Goal: Task Accomplishment & Management: Use online tool/utility

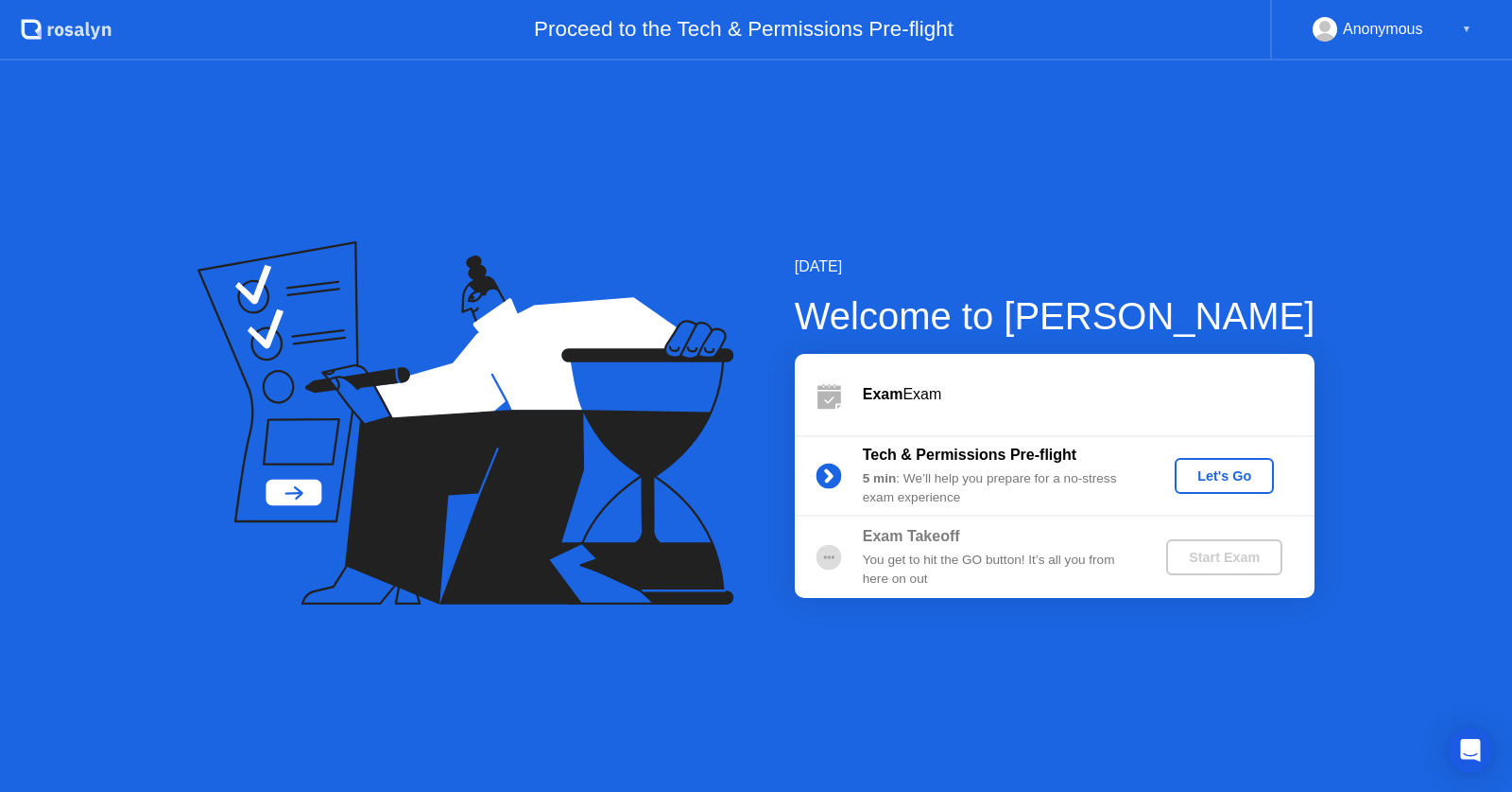
click at [1227, 475] on div "Let's Go" at bounding box center [1224, 476] width 84 height 15
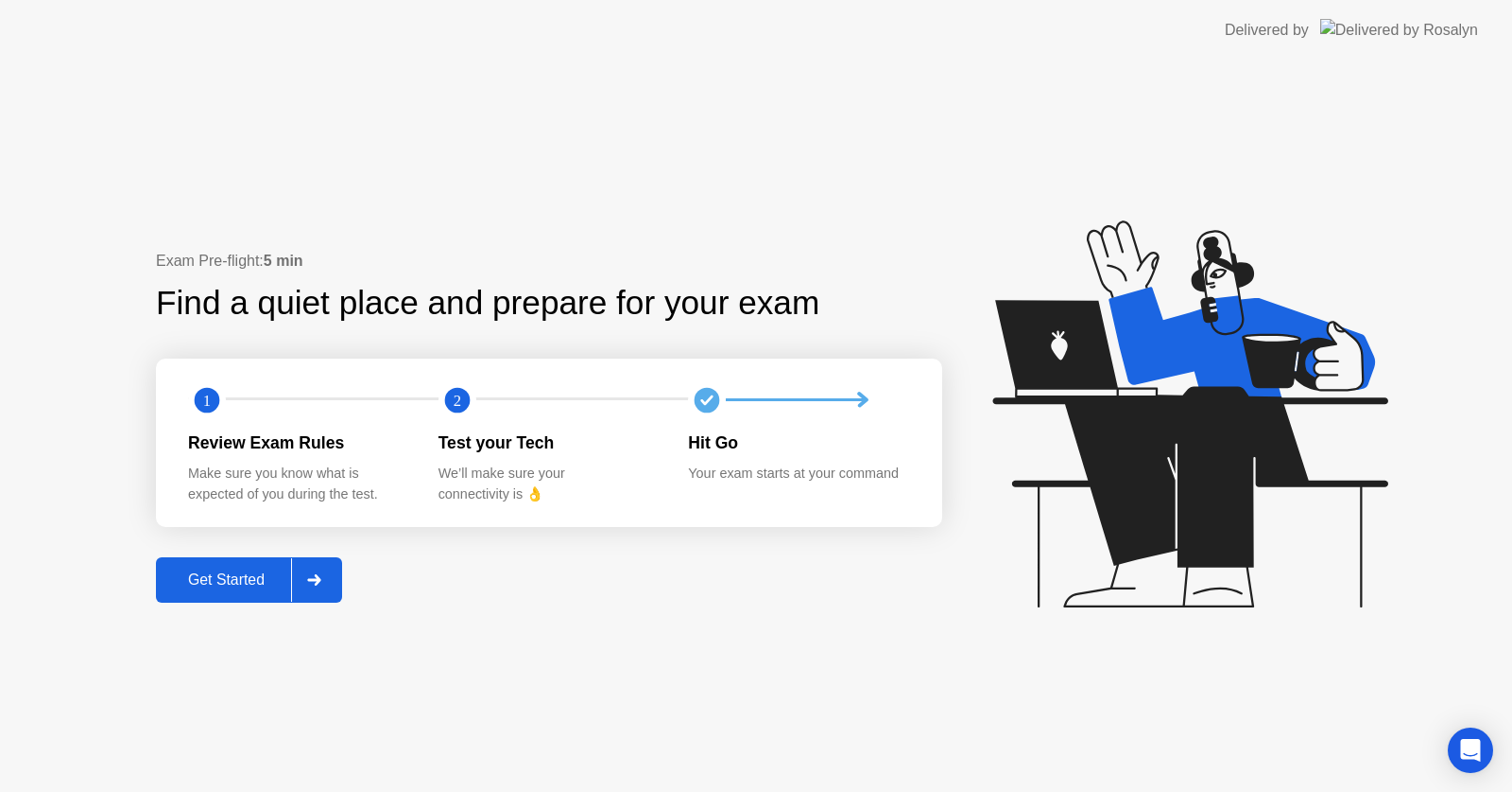
click at [247, 594] on button "Get Started" at bounding box center [249, 580] width 186 height 46
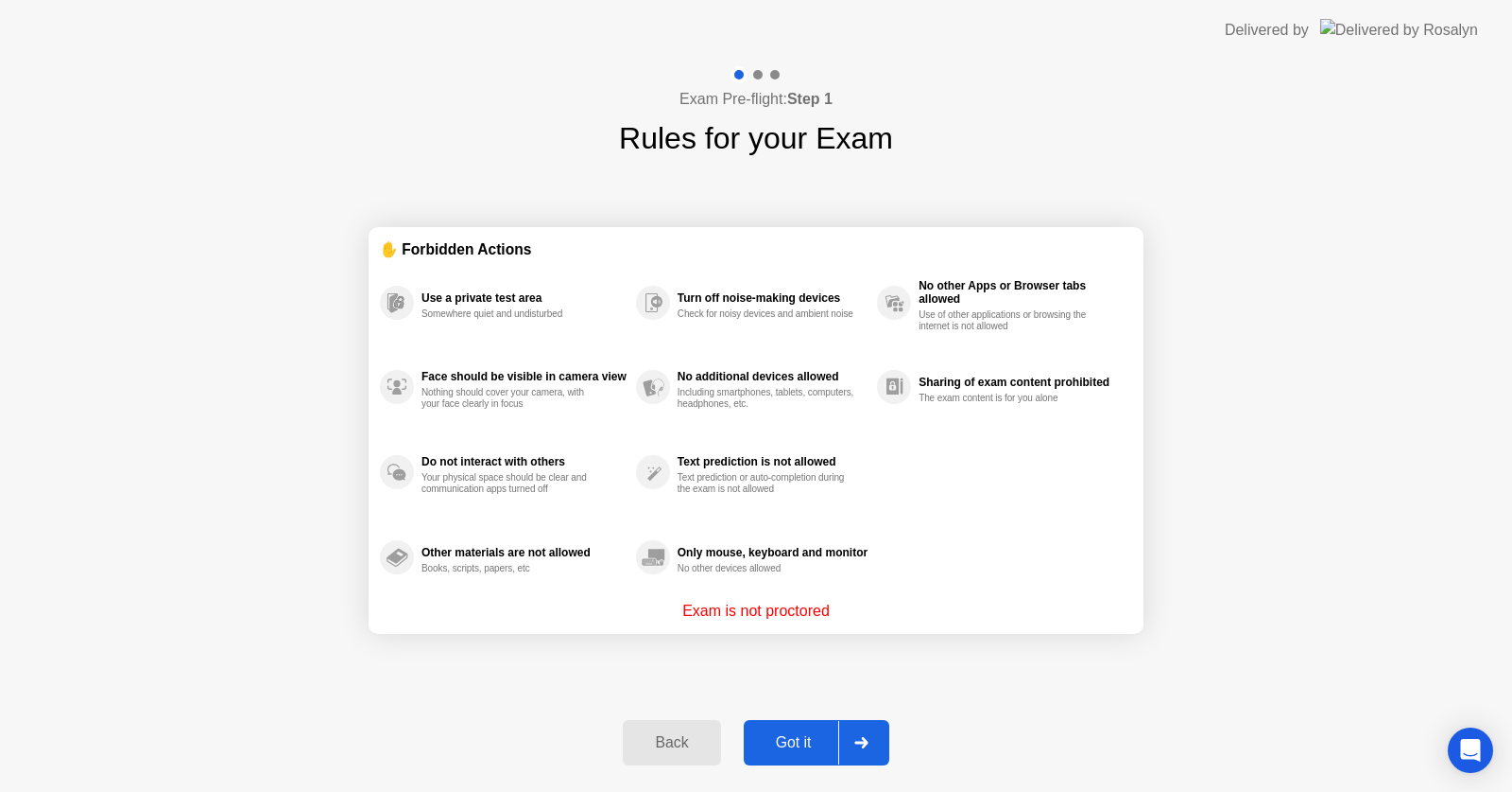
click at [811, 748] on div "Got it" at bounding box center [794, 743] width 89 height 17
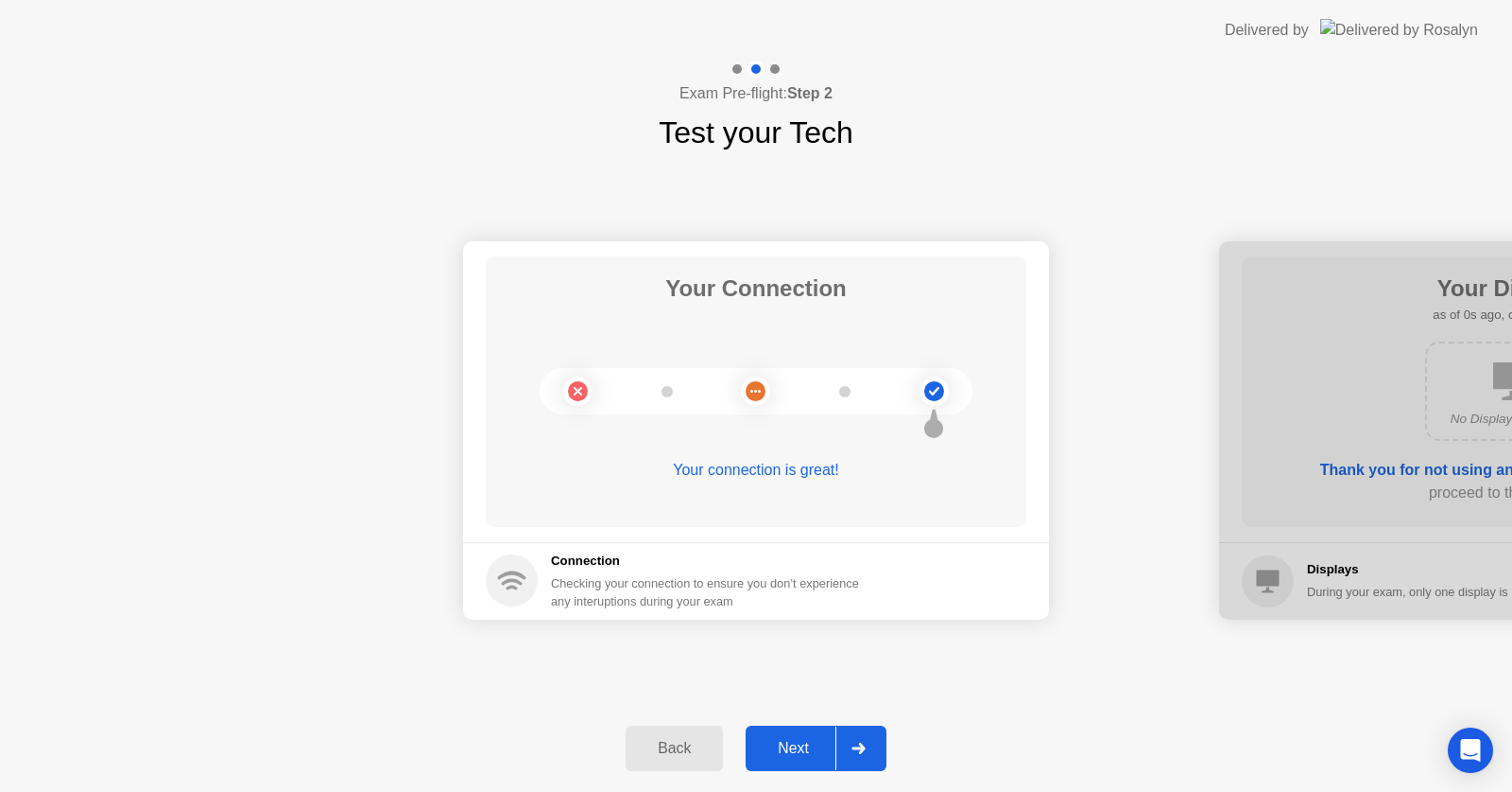
click at [806, 748] on div "Next" at bounding box center [793, 748] width 84 height 17
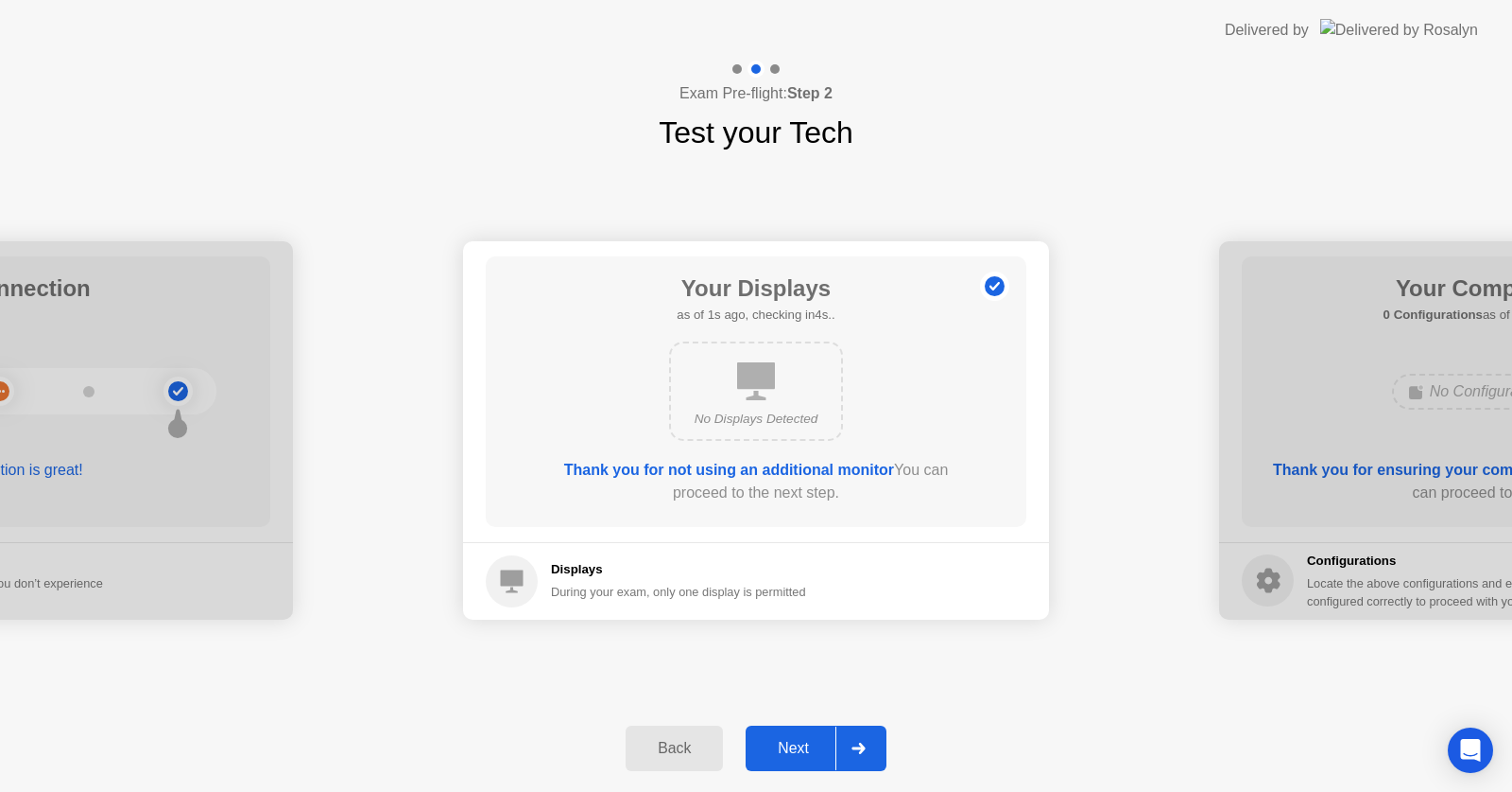
click at [806, 748] on div "Next" at bounding box center [793, 748] width 84 height 17
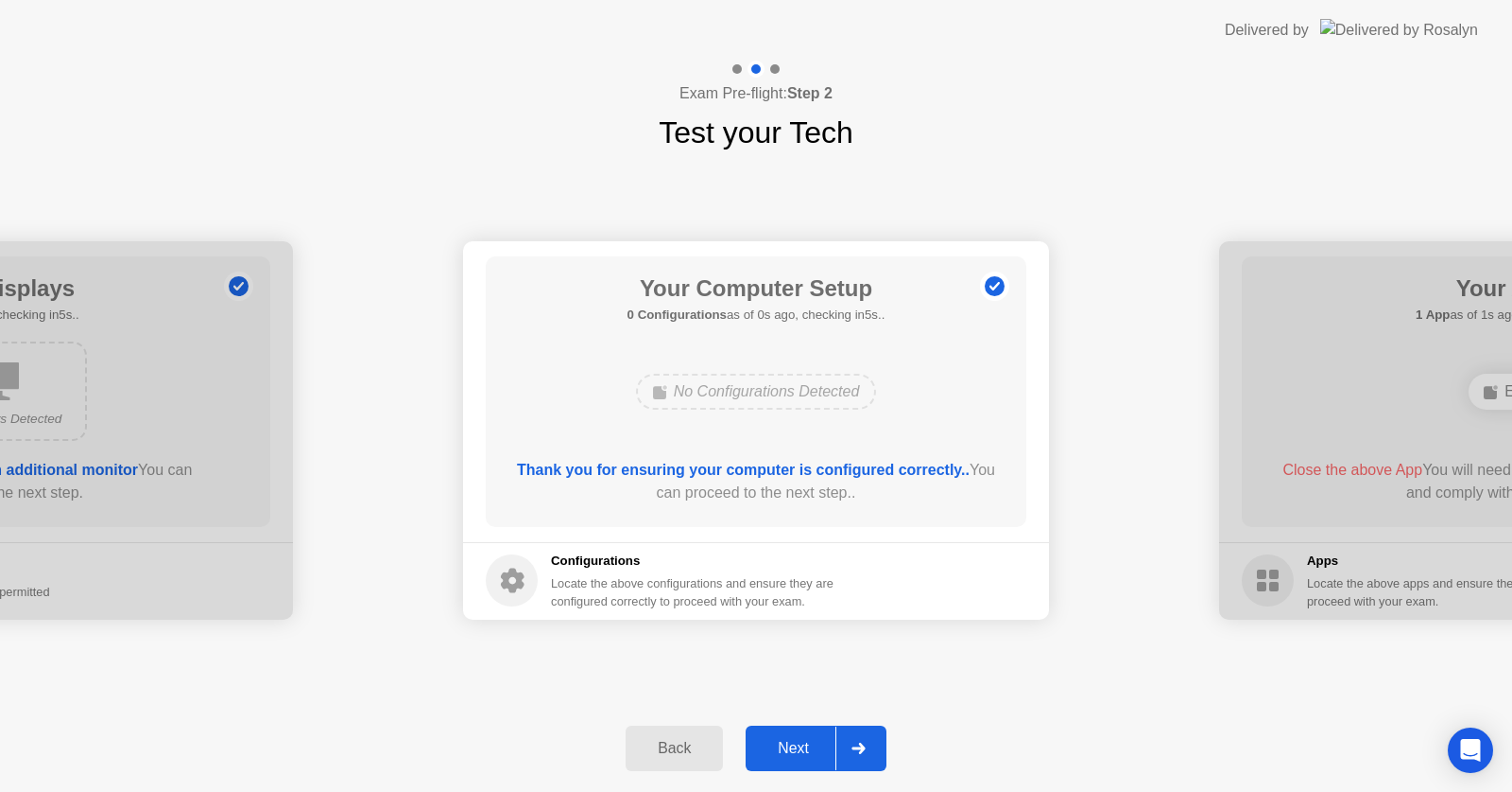
click at [806, 748] on div "Next" at bounding box center [793, 748] width 84 height 17
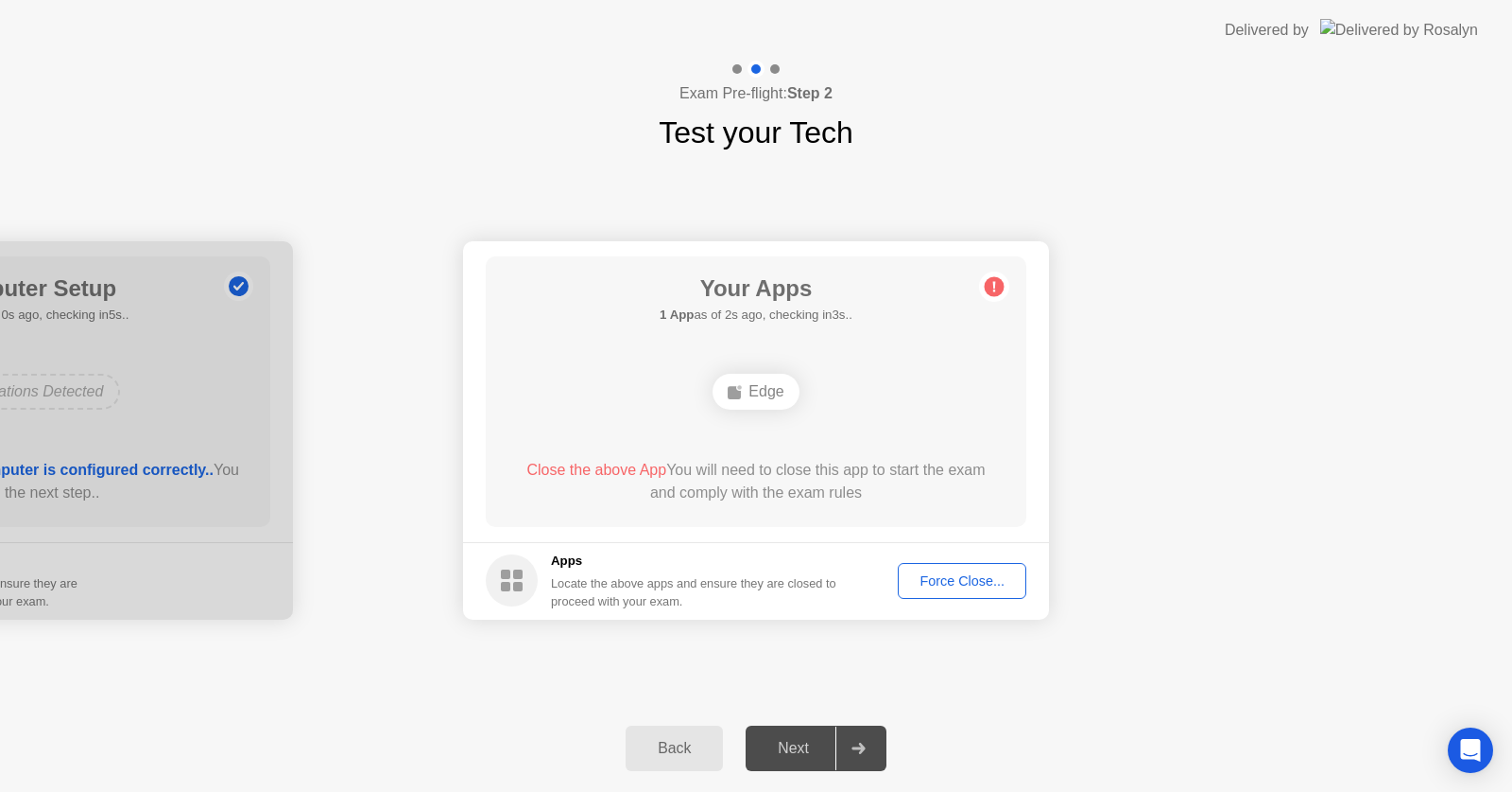
click at [1003, 584] on div "Force Close..." at bounding box center [961, 580] width 115 height 15
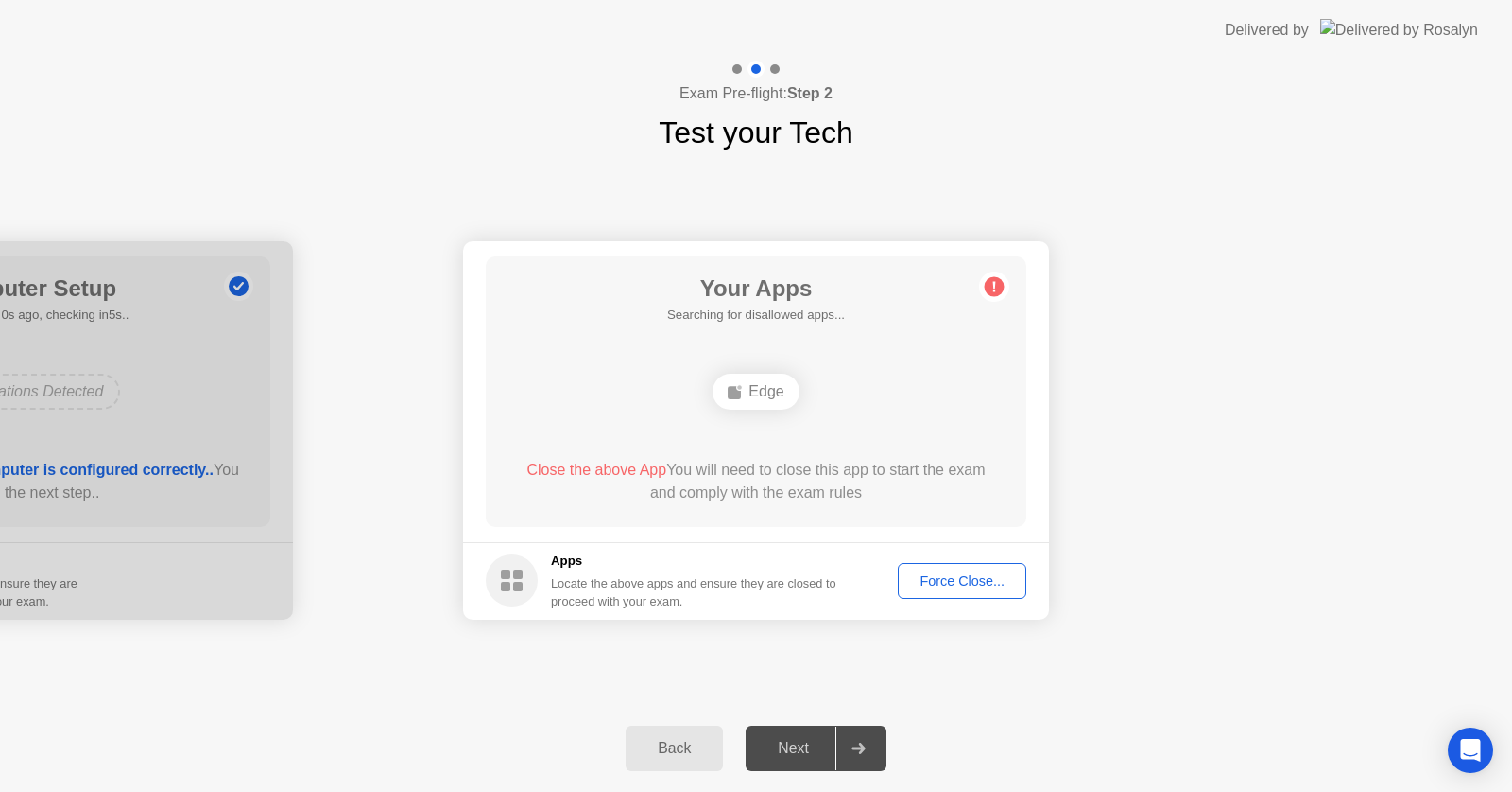
click at [745, 386] on div "Edge" at bounding box center [756, 391] width 86 height 36
click at [999, 288] on circle at bounding box center [995, 286] width 20 height 20
click at [941, 574] on div "Force Close..." at bounding box center [961, 580] width 115 height 15
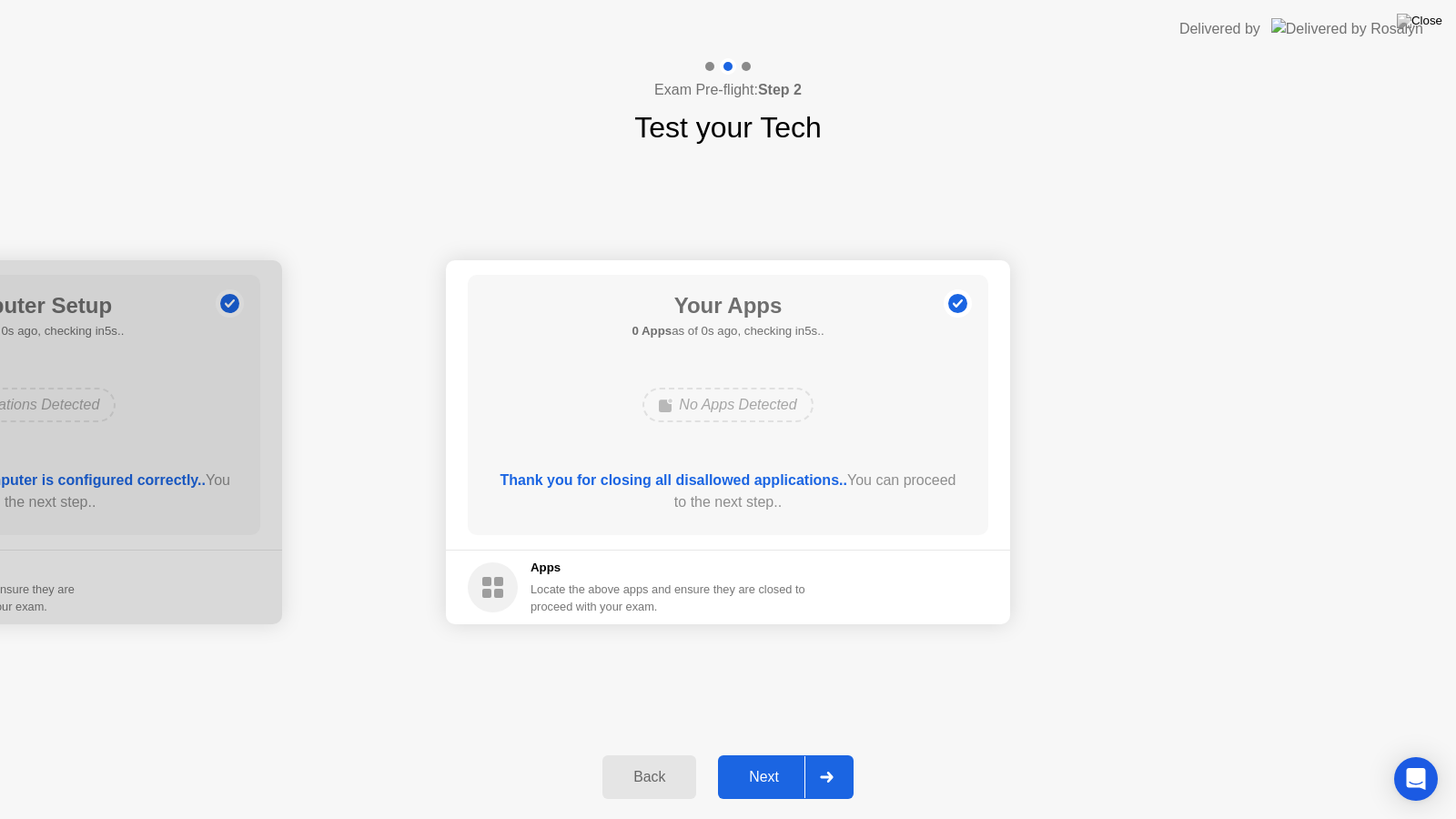
click at [768, 761] on div "Next" at bounding box center [764, 777] width 81 height 16
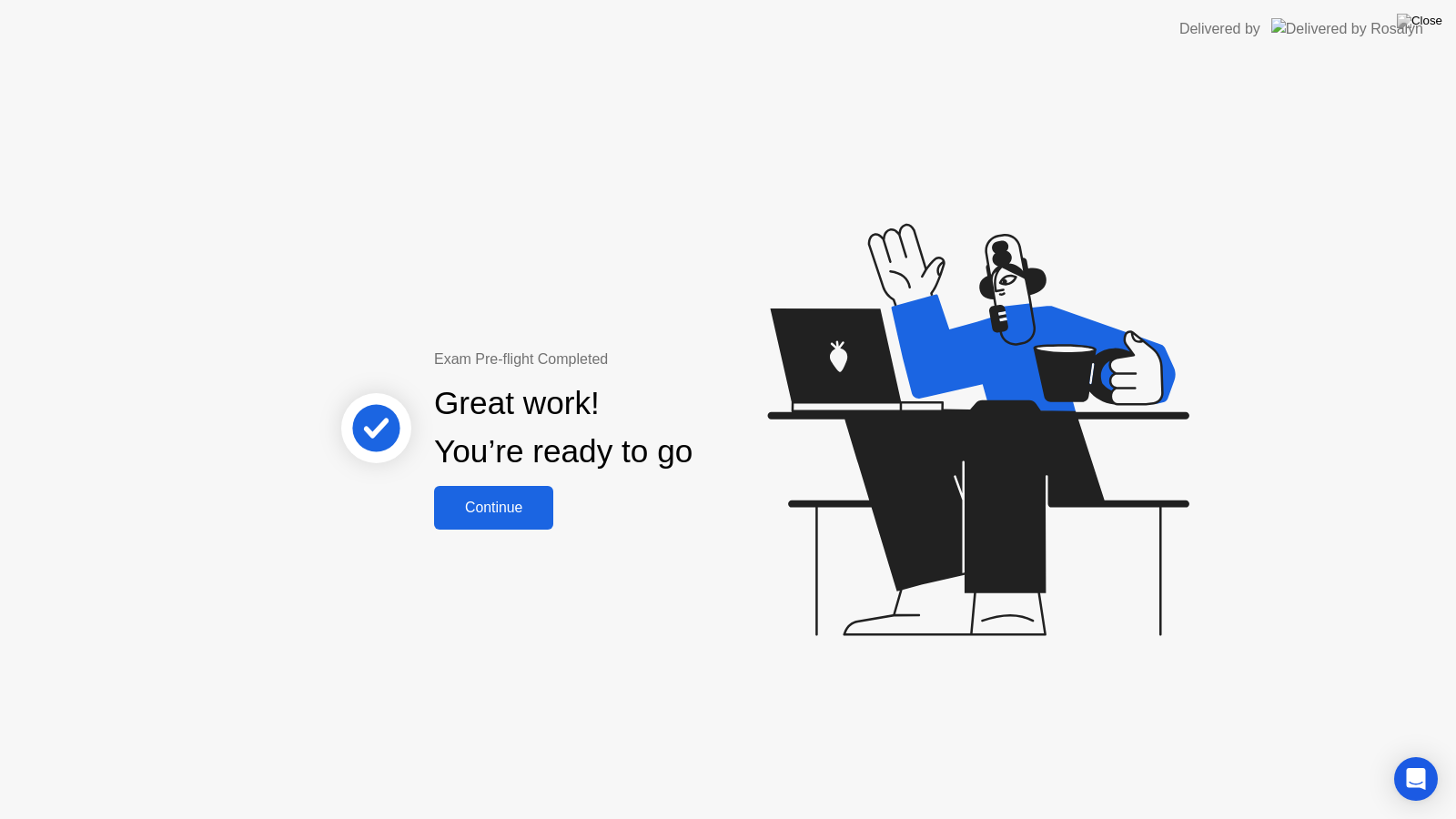
click at [469, 509] on div "Continue" at bounding box center [494, 508] width 109 height 16
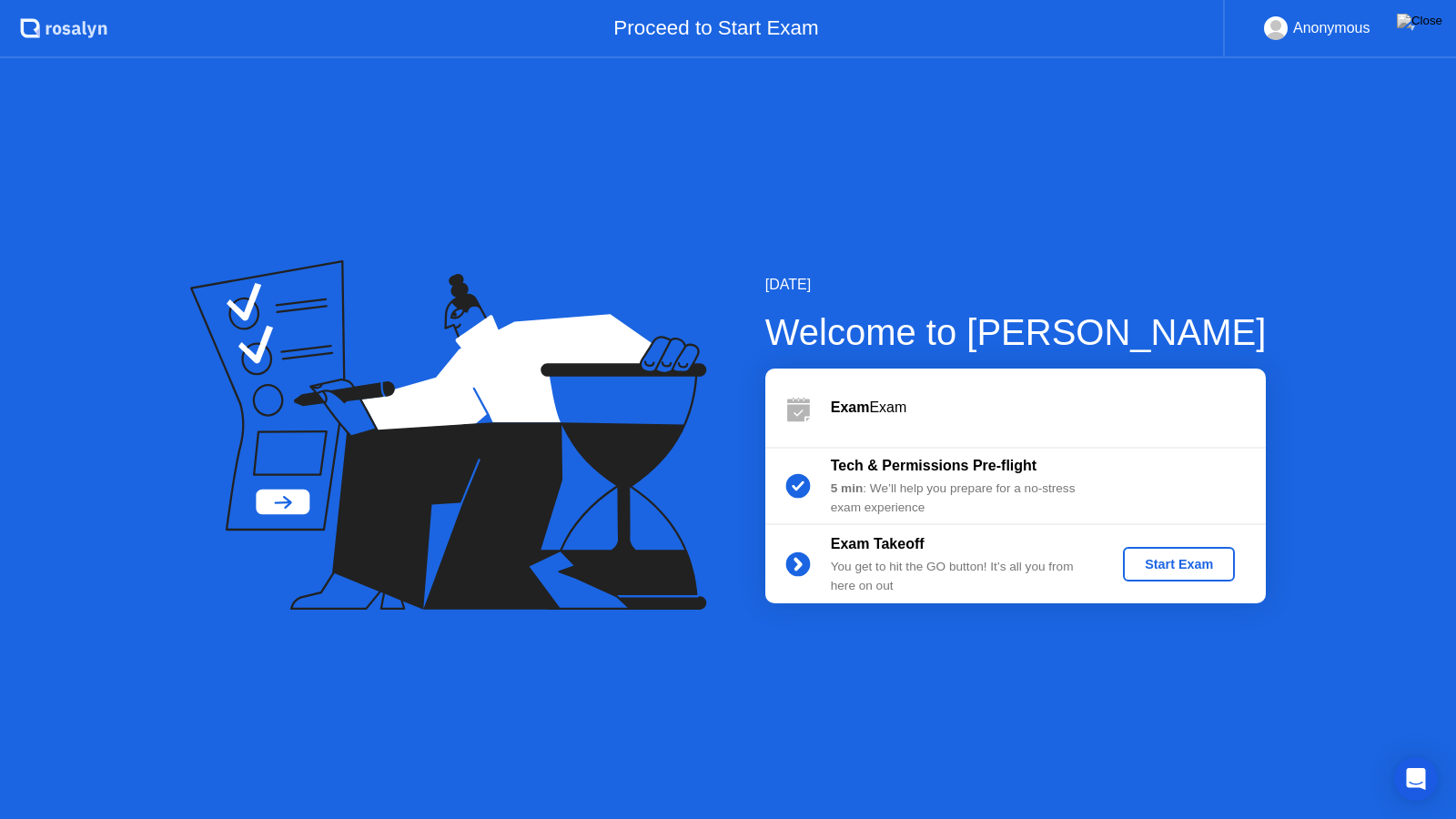
click at [1204, 567] on div "Start Exam" at bounding box center [1179, 564] width 98 height 15
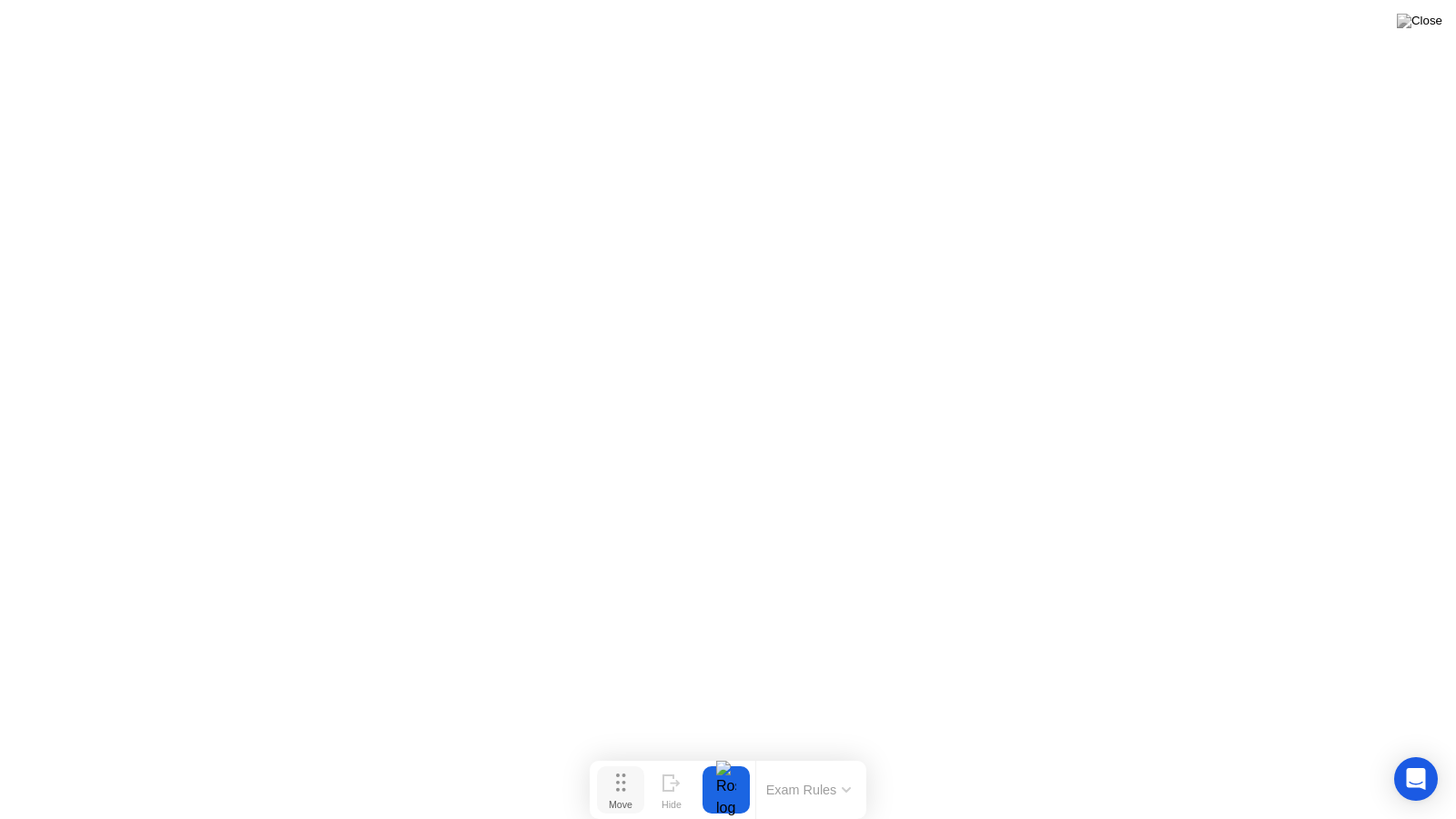
drag, startPoint x: 621, startPoint y: 795, endPoint x: 56, endPoint y: 802, distance: 565.0
click at [609, 761] on div "Move" at bounding box center [621, 804] width 24 height 11
